Goal: Information Seeking & Learning: Learn about a topic

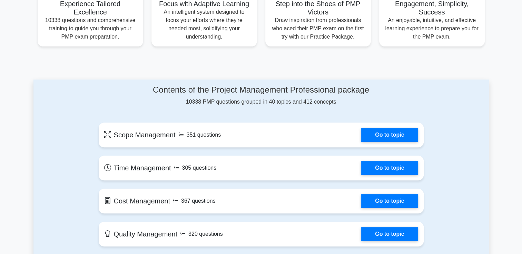
scroll to position [257, 0]
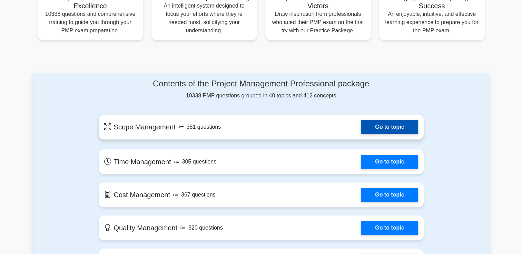
click at [398, 126] on link "Go to topic" at bounding box center [389, 127] width 57 height 14
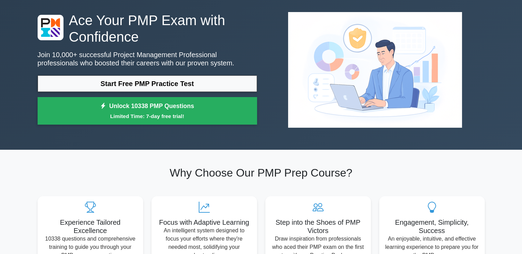
scroll to position [0, 0]
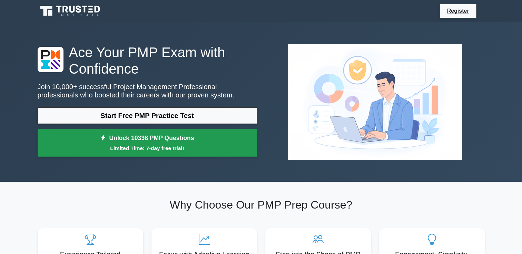
click at [134, 137] on link "Unlock 10338 PMP Questions Limited Time: 7-day free trial!" at bounding box center [147, 143] width 219 height 28
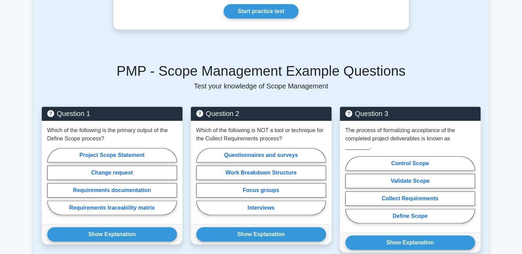
scroll to position [26, 0]
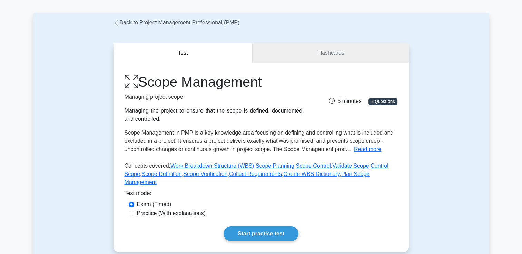
click at [115, 23] on icon at bounding box center [116, 23] width 4 height 6
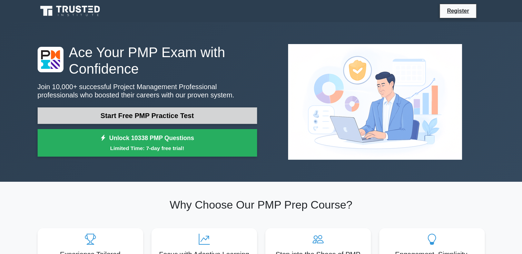
click at [161, 111] on link "Start Free PMP Practice Test" at bounding box center [147, 116] width 219 height 17
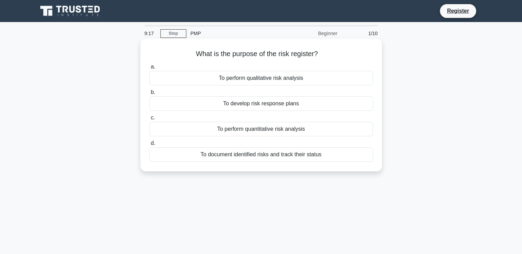
click at [212, 157] on div "To document identified risks and track their status" at bounding box center [260, 155] width 223 height 14
click at [149, 146] on input "d. To document identified risks and track their status" at bounding box center [149, 143] width 0 height 4
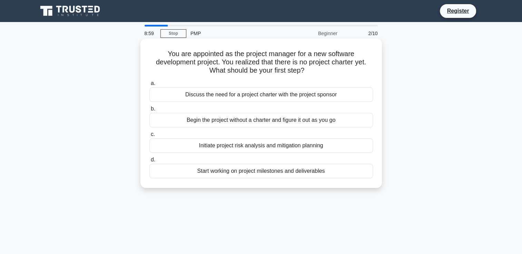
click at [265, 96] on div "Discuss the need for a project charter with the project sponsor" at bounding box center [260, 95] width 223 height 14
click at [149, 86] on input "a. Discuss the need for a project charter with the project sponsor" at bounding box center [149, 83] width 0 height 4
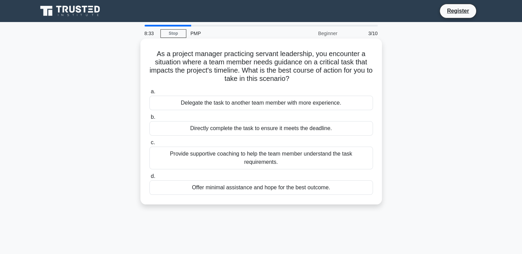
click at [236, 103] on div "Delegate the task to another team member with more experience." at bounding box center [260, 103] width 223 height 14
click at [149, 94] on input "a. Delegate the task to another team member with more experience." at bounding box center [149, 92] width 0 height 4
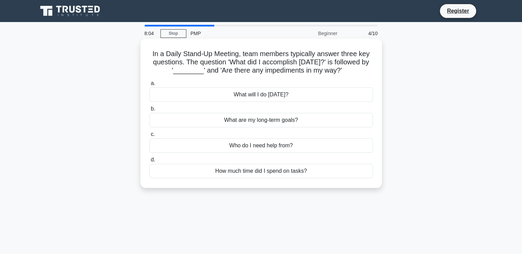
click at [238, 168] on div "How much time did I spend on tasks?" at bounding box center [260, 171] width 223 height 14
click at [149, 162] on input "d. How much time did I spend on tasks?" at bounding box center [149, 160] width 0 height 4
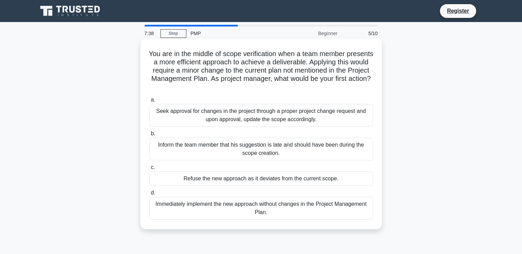
click at [245, 210] on div "Immediately implement the new approach without changes in the Project Managemen…" at bounding box center [260, 208] width 223 height 23
click at [149, 195] on input "d. Immediately implement the new approach without changes in the Project Manage…" at bounding box center [149, 193] width 0 height 4
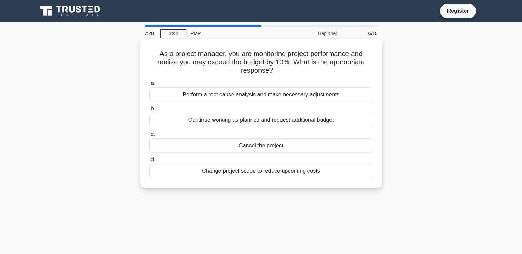
click at [272, 172] on div "Change project scope to reduce upcoming costs" at bounding box center [260, 171] width 223 height 14
click at [149, 162] on input "d. Change project scope to reduce upcoming costs" at bounding box center [149, 160] width 0 height 4
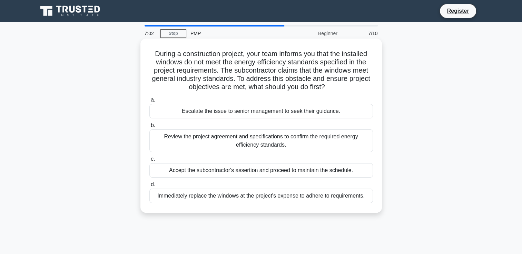
click at [266, 112] on div "Escalate the issue to senior management to seek their guidance." at bounding box center [260, 111] width 223 height 14
click at [149, 102] on input "a. Escalate the issue to senior management to seek their guidance." at bounding box center [149, 100] width 0 height 4
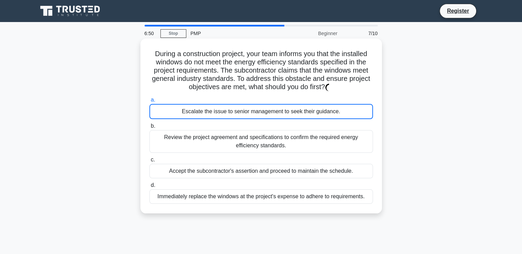
click at [247, 109] on div "Escalate the issue to senior management to seek their guidance." at bounding box center [260, 111] width 223 height 15
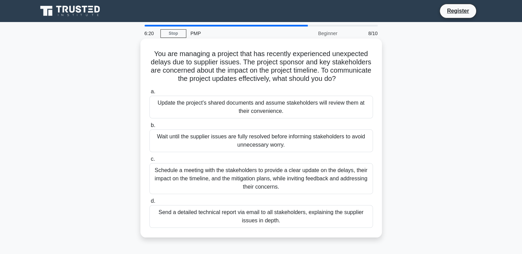
click at [234, 179] on div "Schedule a meeting with the stakeholders to provide a clear update on the delay…" at bounding box center [260, 178] width 223 height 31
click at [149, 162] on input "c. Schedule a meeting with the stakeholders to provide a clear update on the de…" at bounding box center [149, 159] width 0 height 4
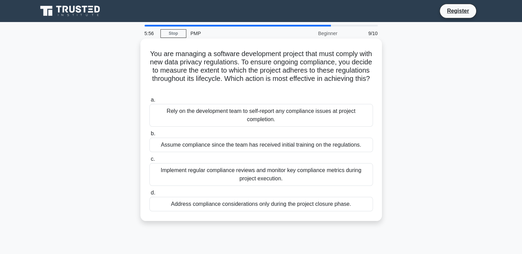
click at [231, 171] on div "Implement regular compliance reviews and monitor key compliance metrics during …" at bounding box center [260, 174] width 223 height 23
click at [149, 162] on input "c. Implement regular compliance reviews and monitor key compliance metrics duri…" at bounding box center [149, 159] width 0 height 4
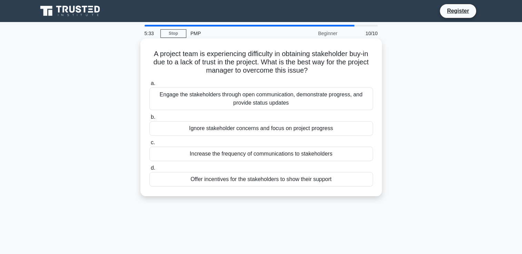
click at [235, 103] on div "Engage the stakeholders through open communication, demonstrate progress, and p…" at bounding box center [260, 99] width 223 height 23
click at [149, 86] on input "a. Engage the stakeholders through open communication, demonstrate progress, an…" at bounding box center [149, 83] width 0 height 4
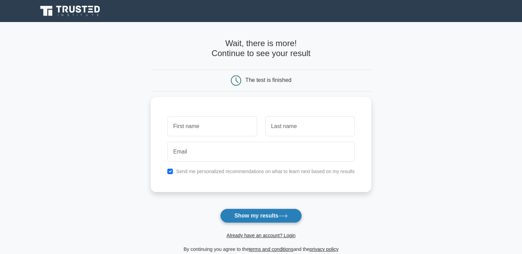
click at [263, 221] on button "Show my results" at bounding box center [260, 216] width 81 height 14
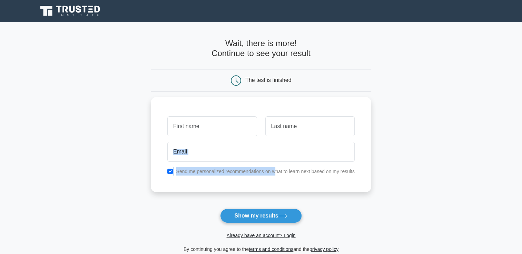
drag, startPoint x: 275, startPoint y: 183, endPoint x: 31, endPoint y: 160, distance: 245.5
click at [31, 160] on main "Wait, there is more! Continue to see your result The test is finished and the" at bounding box center [261, 146] width 522 height 248
